Goal: Check status: Check status

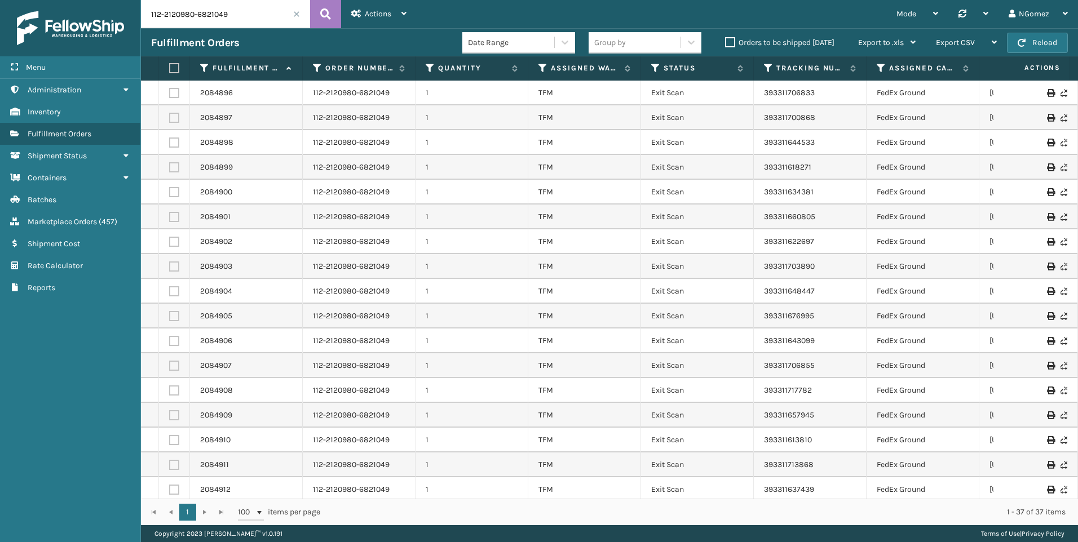
click at [201, 22] on input "112-2120980-6821049" at bounding box center [225, 14] width 169 height 28
click at [200, 21] on input "112-2120980-6821049" at bounding box center [225, 14] width 169 height 28
paste input "4-8015087-0085047"
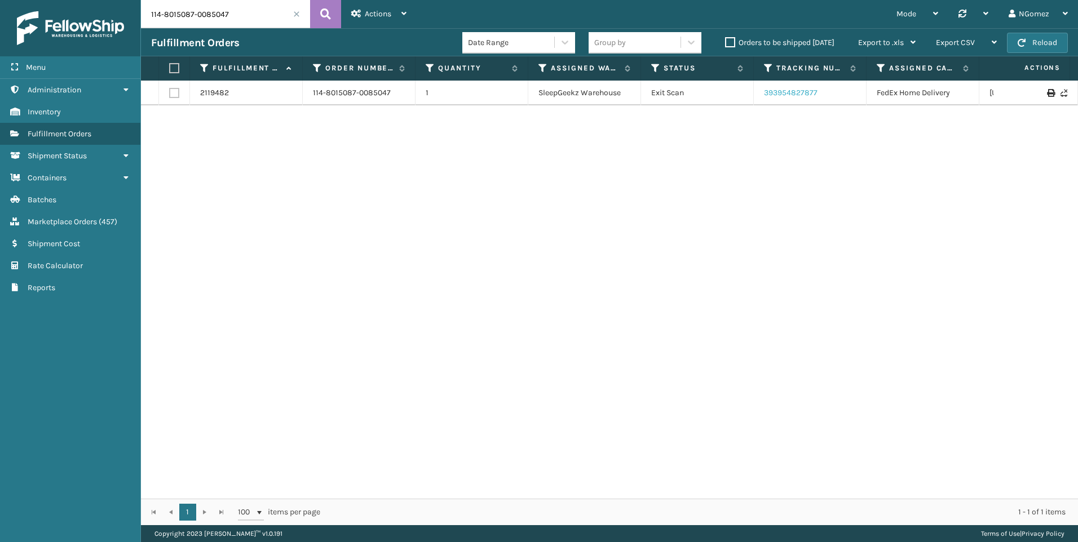
click at [793, 95] on link "393954827877" at bounding box center [791, 93] width 54 height 10
click at [187, 12] on input "114-8015087-0085047" at bounding box center [225, 14] width 169 height 28
paste input "2-9450162-5607435"
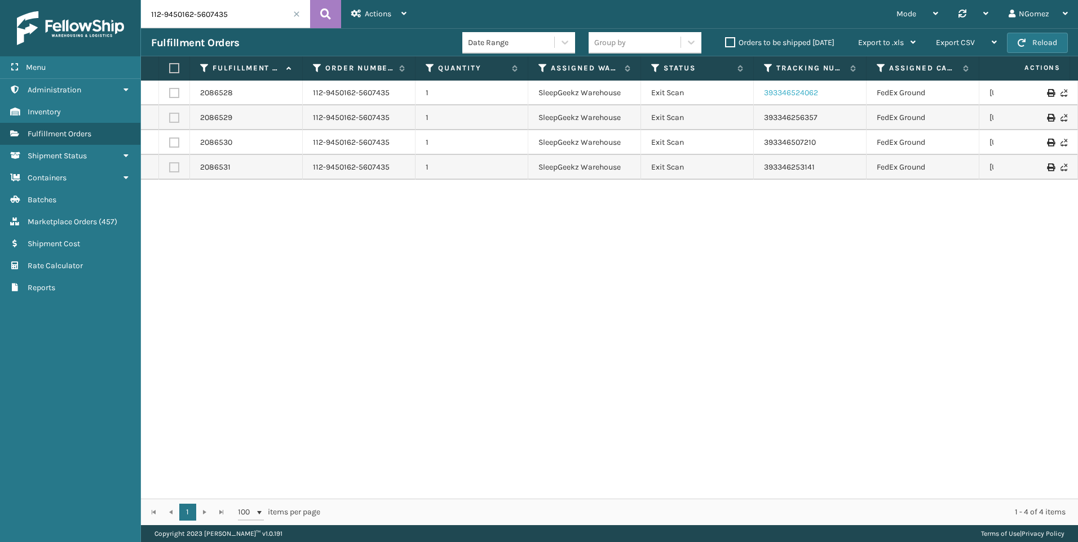
click at [805, 88] on link "393346524062" at bounding box center [791, 93] width 54 height 10
click at [800, 115] on link "393346256357" at bounding box center [791, 118] width 54 height 10
click at [794, 144] on link "393346507210" at bounding box center [790, 143] width 52 height 10
click at [778, 165] on link "393346253141" at bounding box center [789, 167] width 51 height 10
click at [240, 11] on input "112-9450162-5607435" at bounding box center [225, 14] width 169 height 28
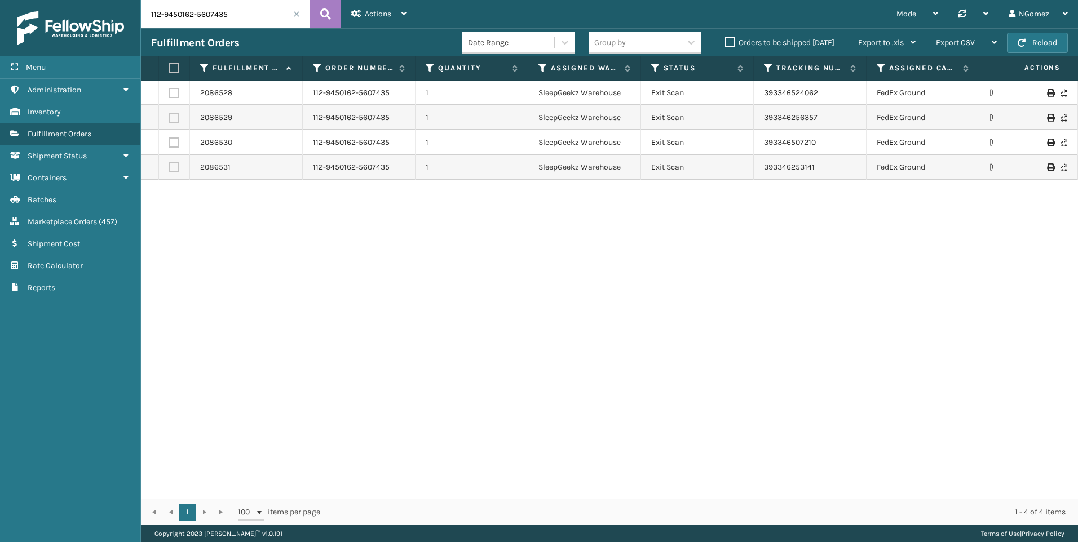
click at [240, 11] on input "112-9450162-5607435" at bounding box center [225, 14] width 169 height 28
paste input "2120980-6821049"
type input "112-2120980-6821049"
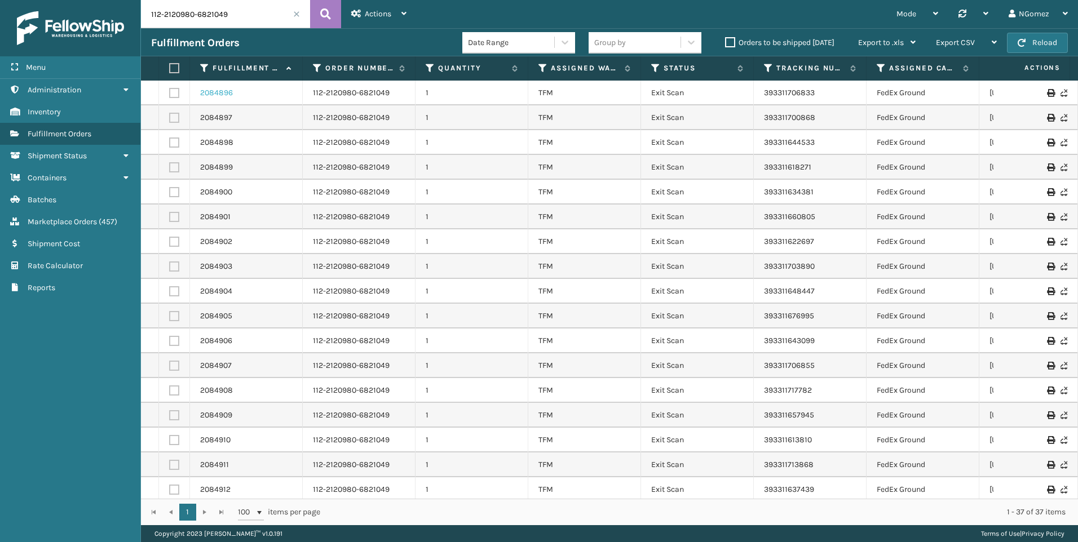
click at [218, 90] on link "2084896" at bounding box center [216, 92] width 33 height 11
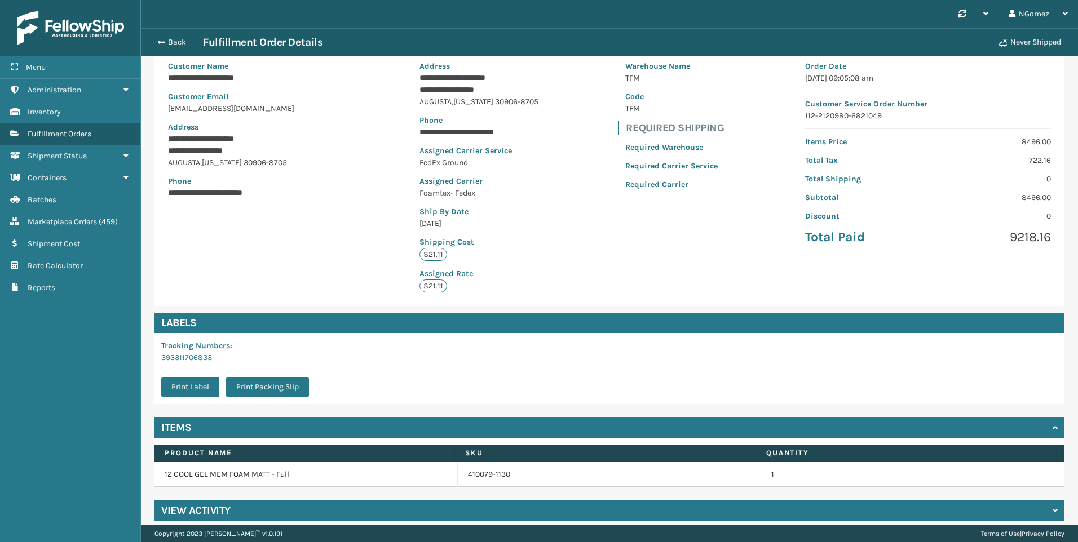
scroll to position [105, 0]
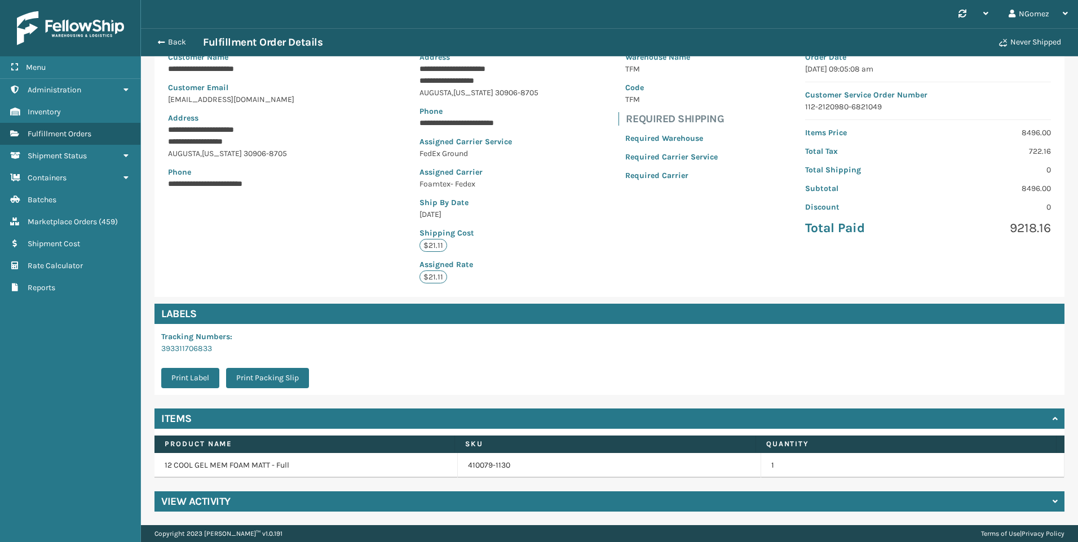
click at [170, 36] on div "Back Fulfillment Order Details" at bounding box center [571, 43] width 841 height 14
click at [170, 41] on button "Back" at bounding box center [177, 42] width 52 height 10
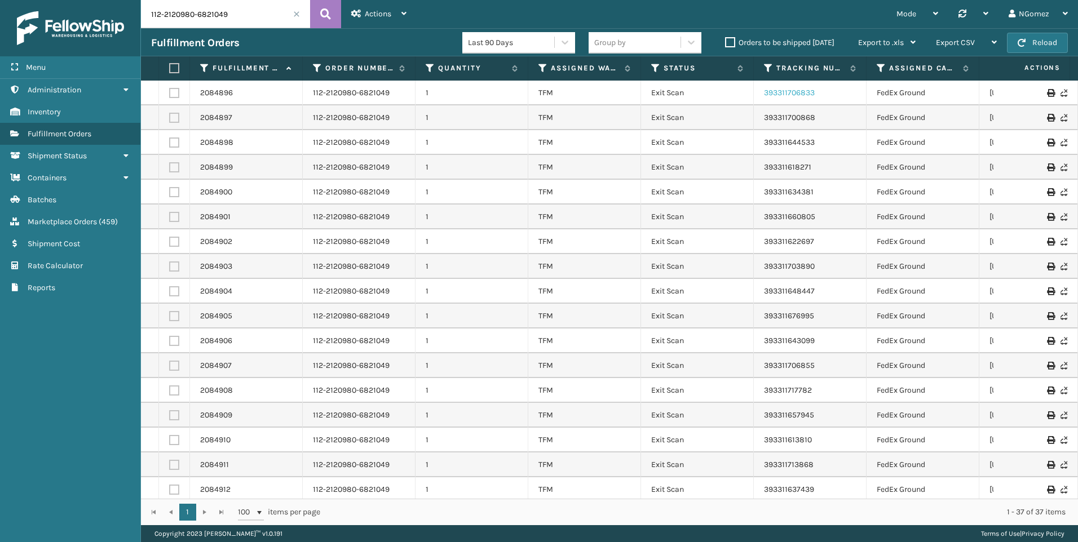
click at [806, 95] on link "393311706833" at bounding box center [789, 93] width 51 height 10
click at [798, 112] on td "393311700868" at bounding box center [810, 117] width 113 height 25
click at [777, 117] on link "393311700868" at bounding box center [789, 118] width 51 height 10
click at [800, 141] on link "393311644533" at bounding box center [789, 143] width 51 height 10
click at [781, 166] on link "393311618271" at bounding box center [787, 167] width 47 height 10
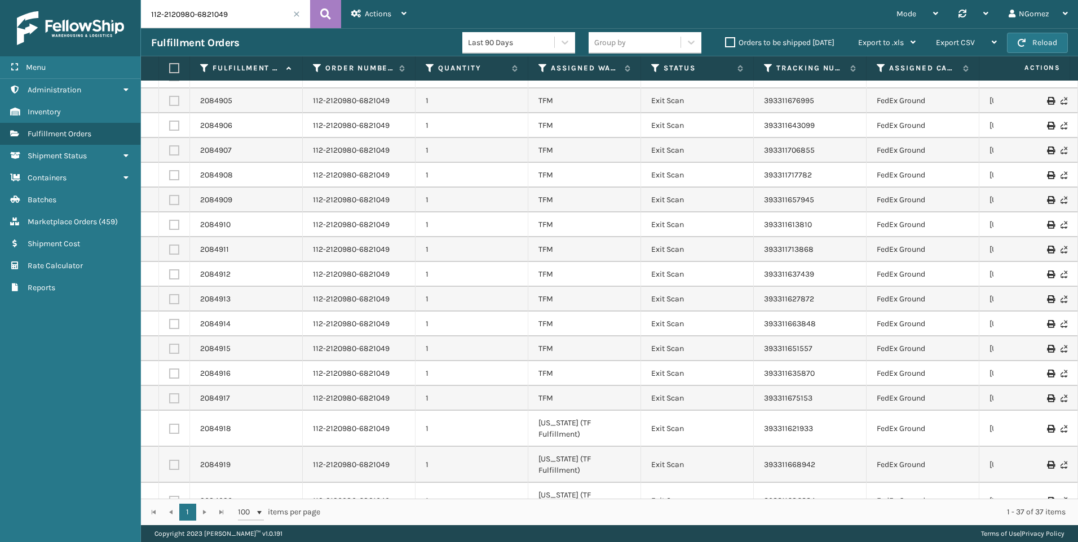
scroll to position [231, 0]
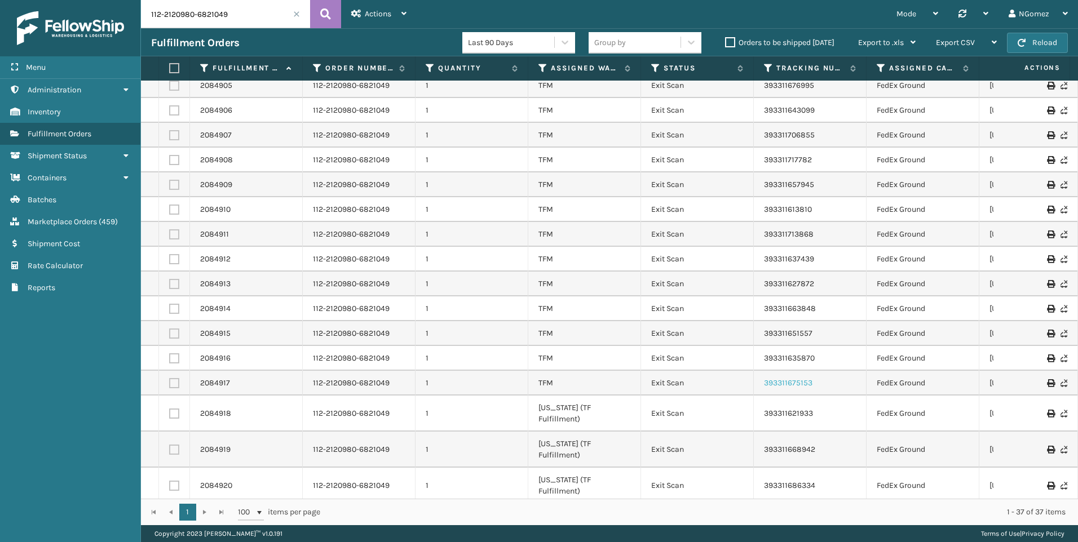
click at [796, 384] on link "393311675153" at bounding box center [788, 383] width 48 height 10
